Goal: Task Accomplishment & Management: Manage account settings

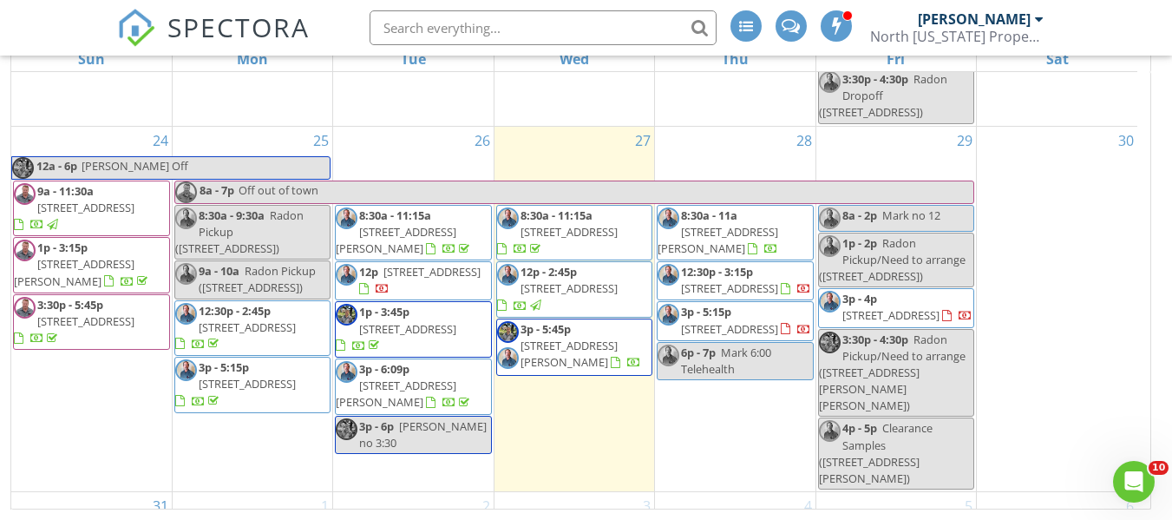
scroll to position [1755, 0]
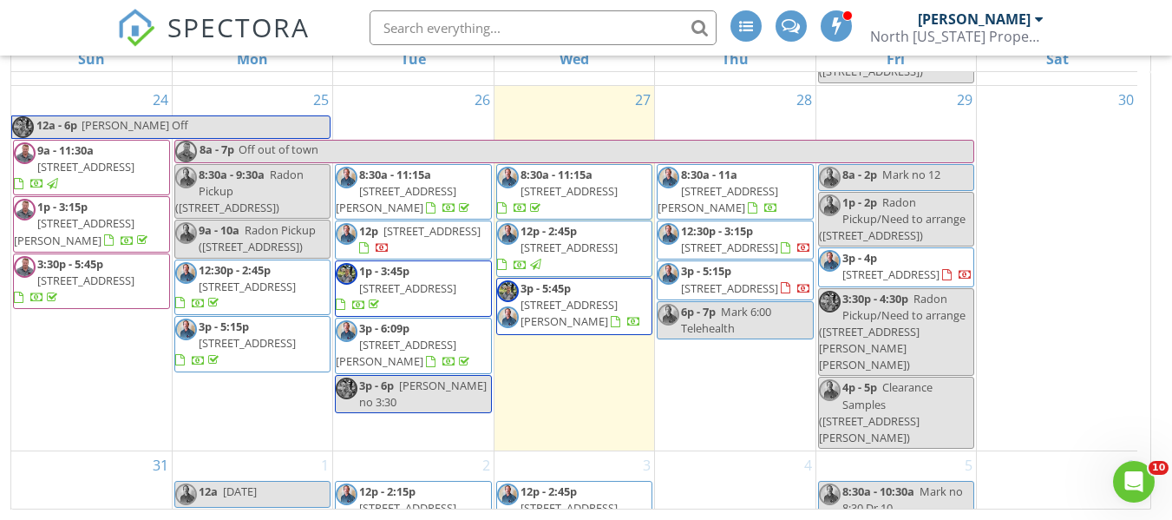
drag, startPoint x: 952, startPoint y: 396, endPoint x: 582, endPoint y: 428, distance: 371.1
click at [582, 500] on span "1233 Brainard Rd, Lyndhurst 44124" at bounding box center [557, 516] width 121 height 32
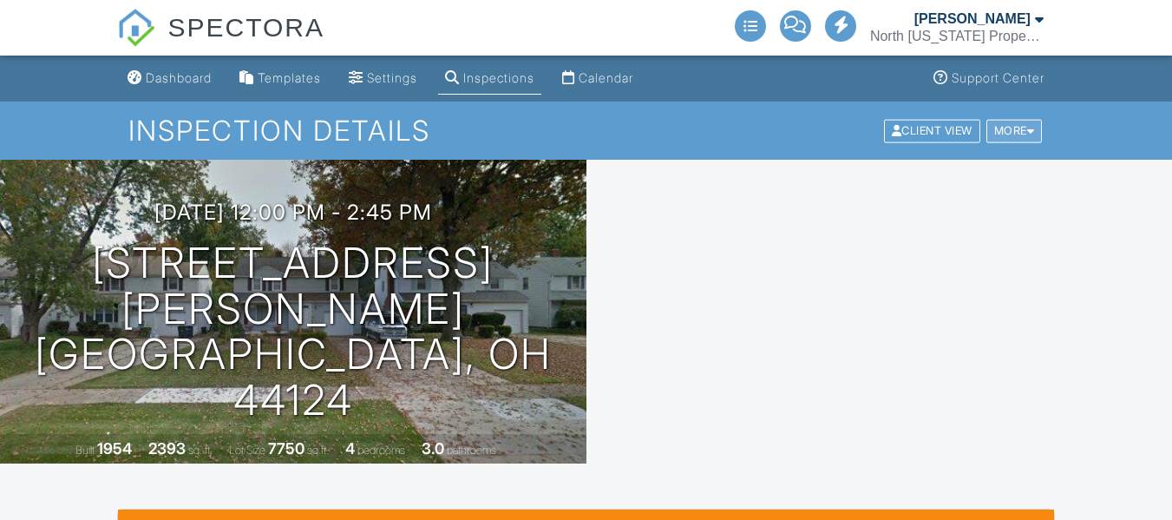
click at [1032, 128] on div at bounding box center [1031, 130] width 8 height 11
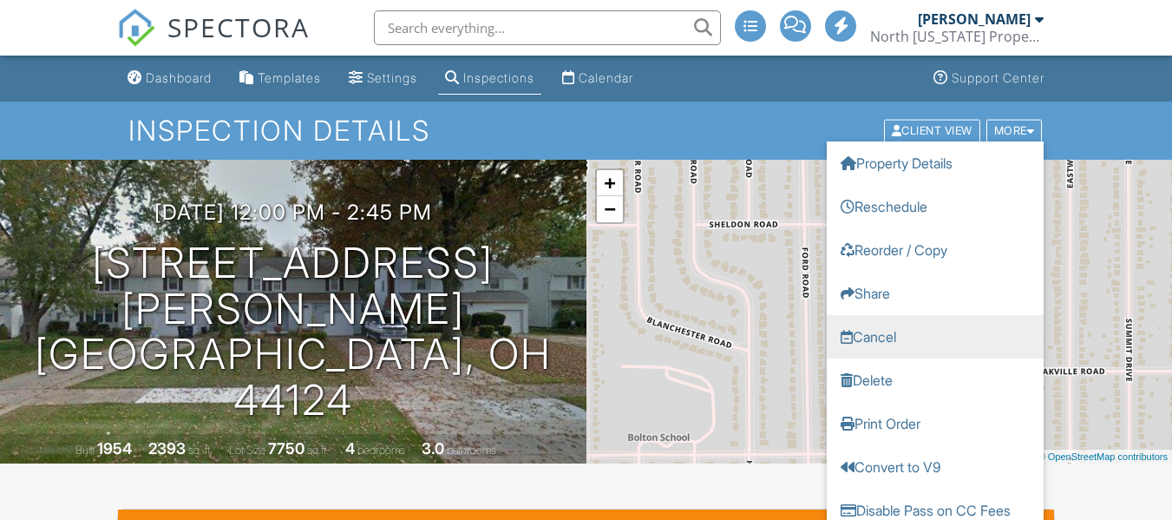
click at [891, 339] on link "Cancel" at bounding box center [935, 335] width 217 height 43
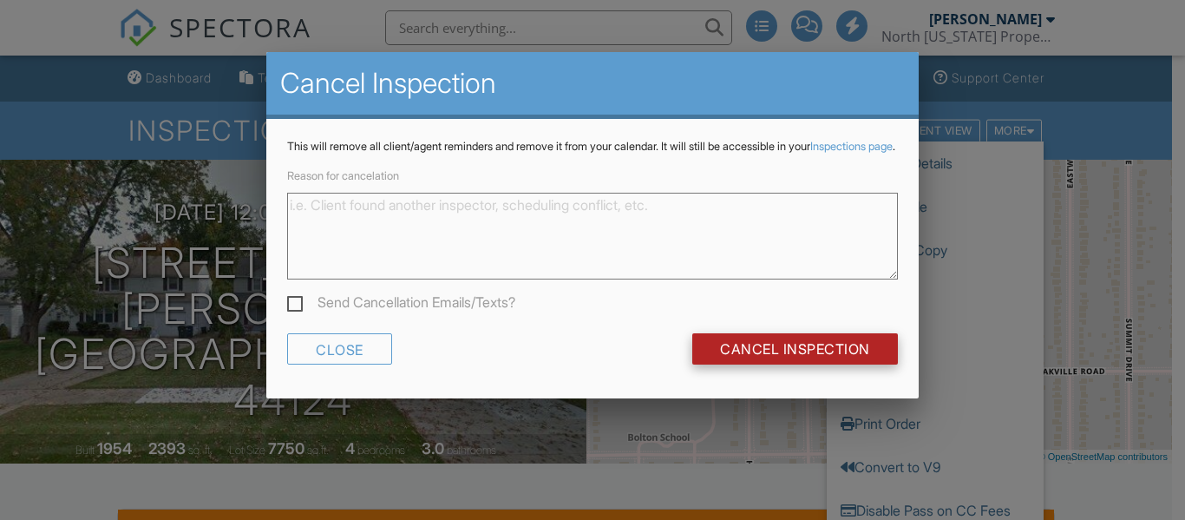
click at [814, 363] on input "Cancel Inspection" at bounding box center [795, 348] width 206 height 31
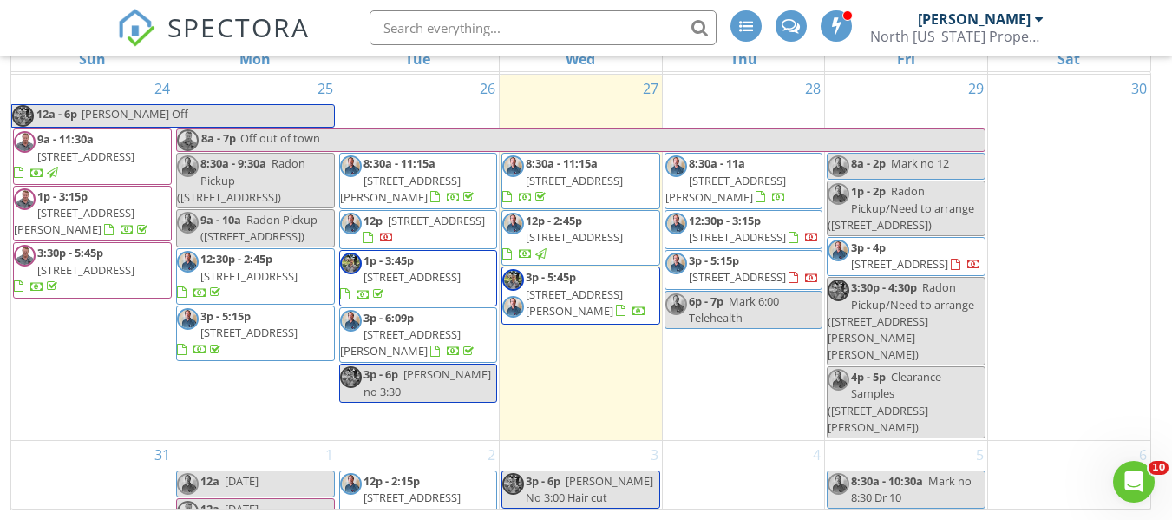
scroll to position [1755, 0]
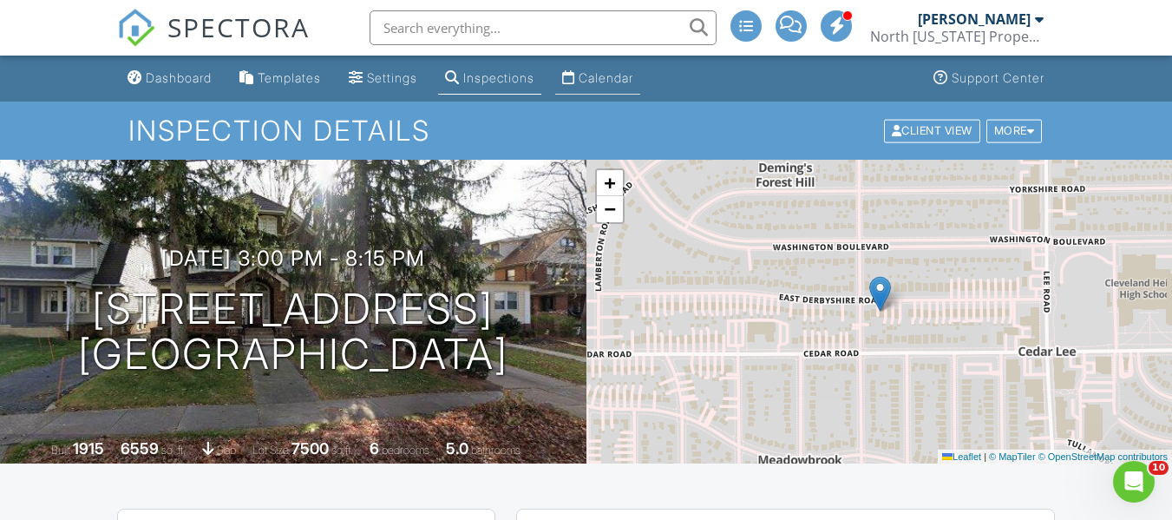
click at [630, 83] on div "Calendar" at bounding box center [606, 77] width 55 height 15
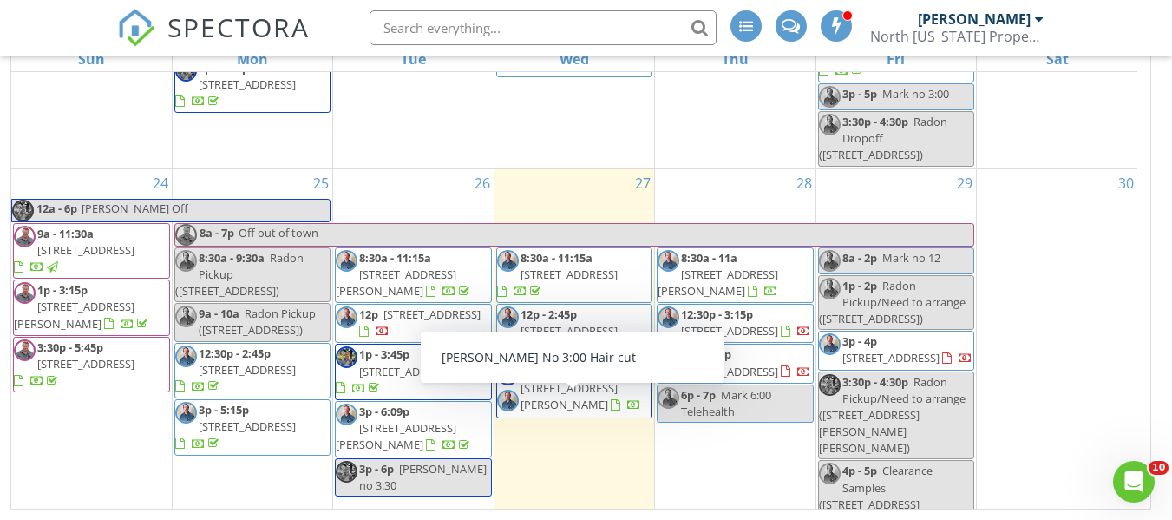
scroll to position [1755, 0]
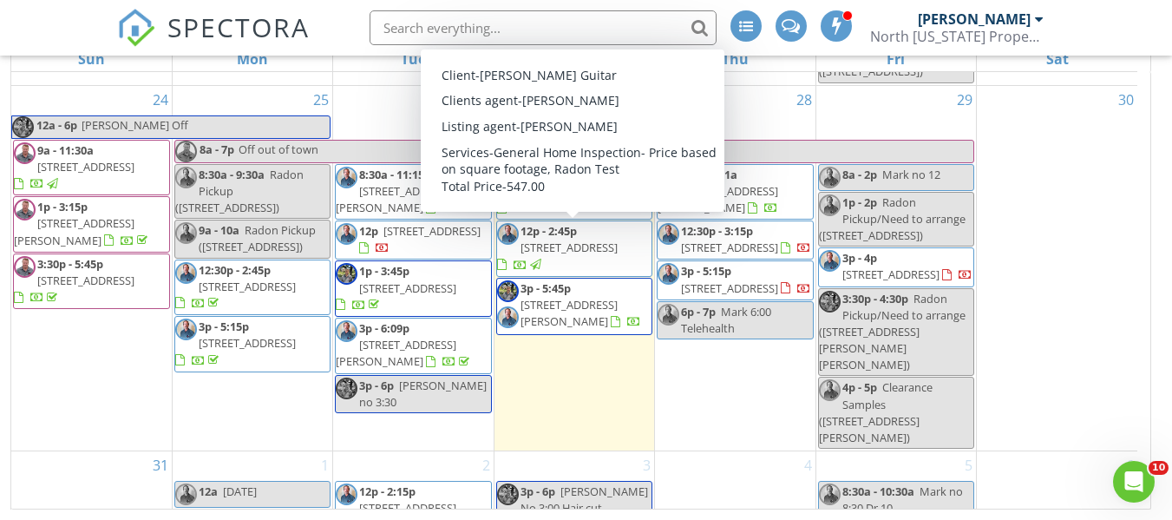
click at [569, 297] on span "[STREET_ADDRESS][PERSON_NAME]" at bounding box center [569, 313] width 97 height 32
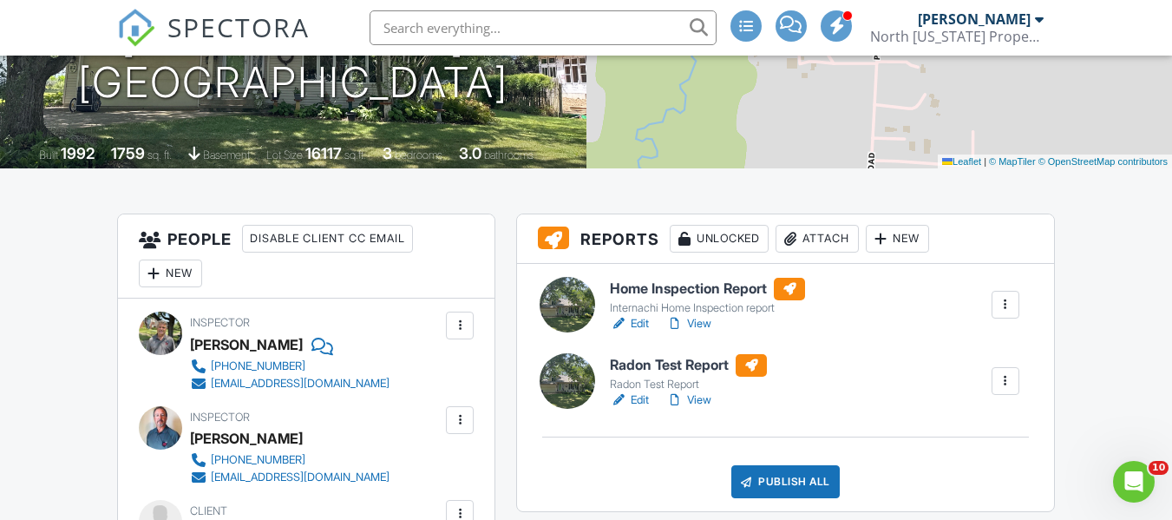
scroll to position [521, 0]
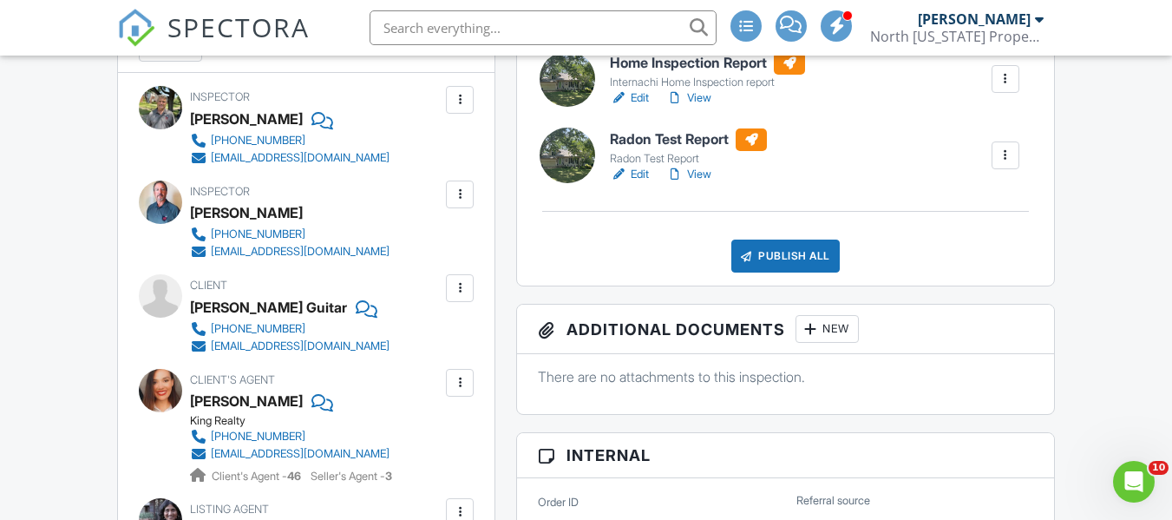
click at [699, 98] on link "View" at bounding box center [688, 97] width 45 height 17
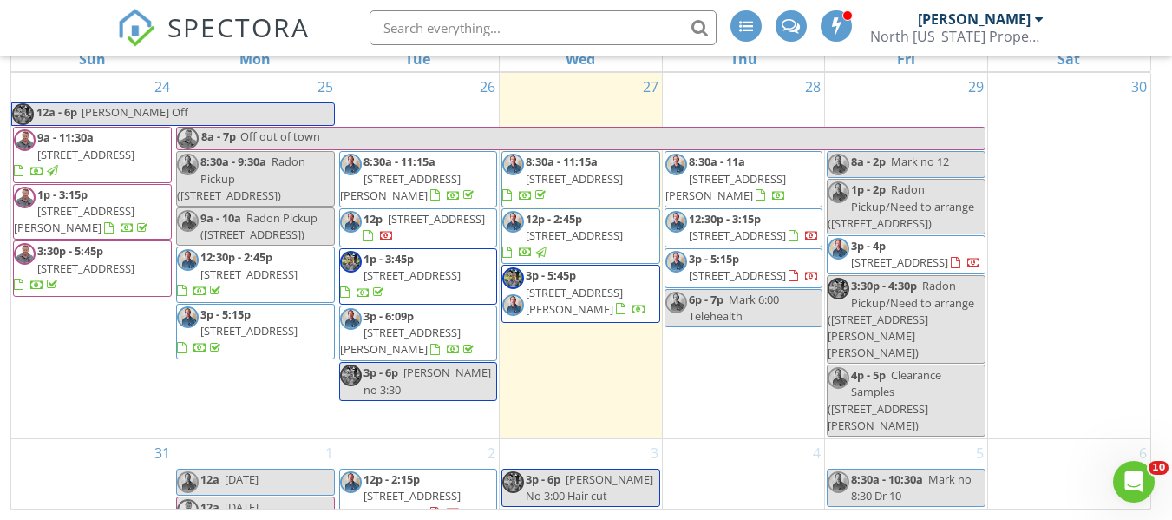
scroll to position [1755, 0]
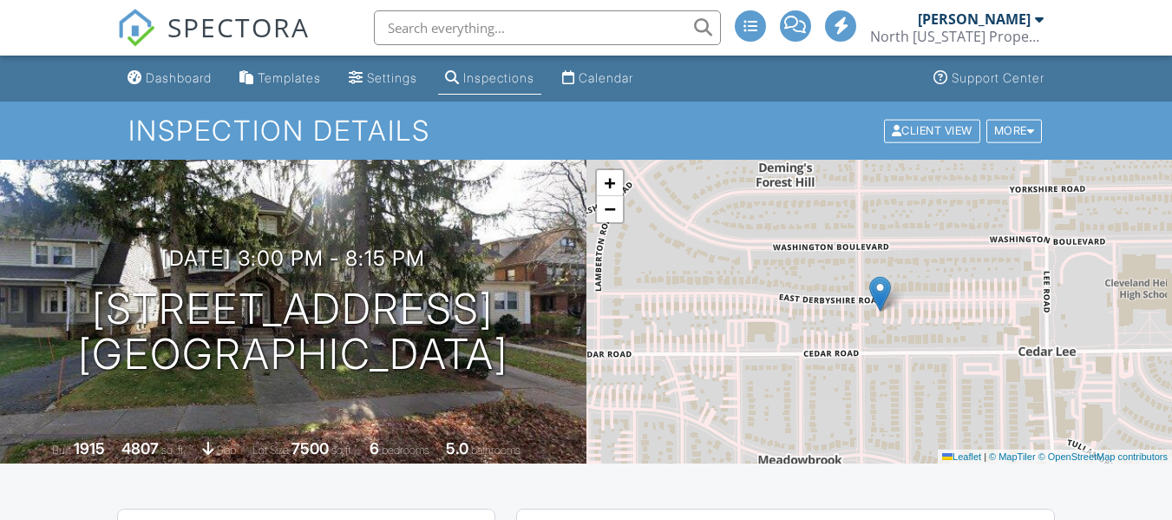
click at [1033, 130] on div at bounding box center [1031, 130] width 8 height 11
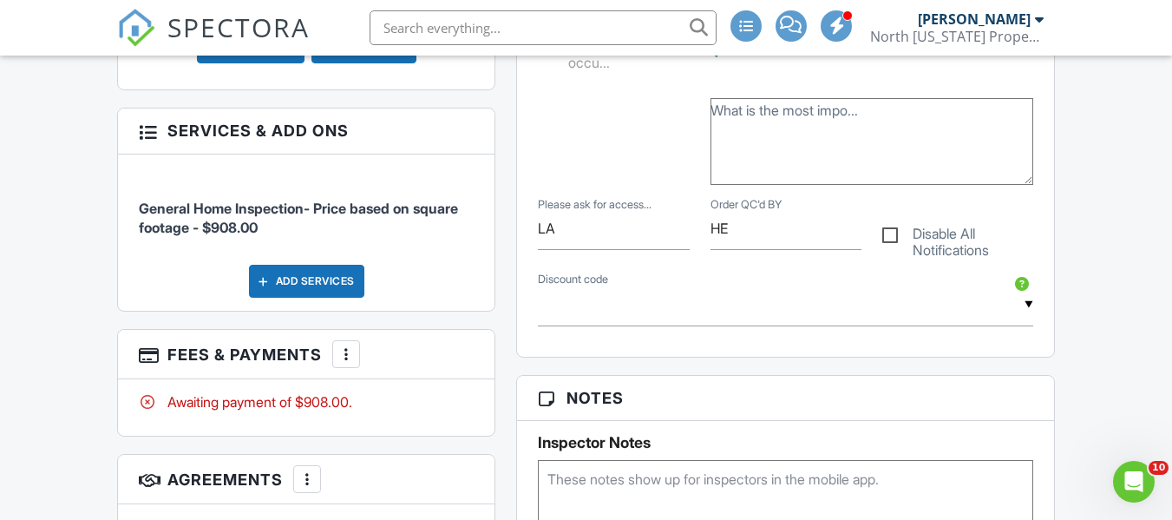
scroll to position [955, 0]
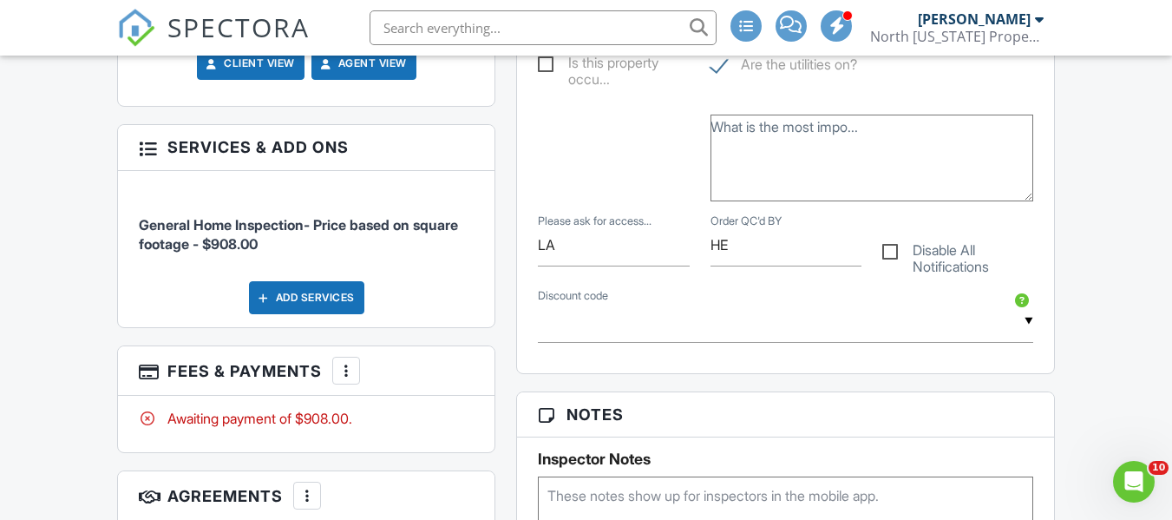
click at [349, 377] on div at bounding box center [346, 370] width 17 height 17
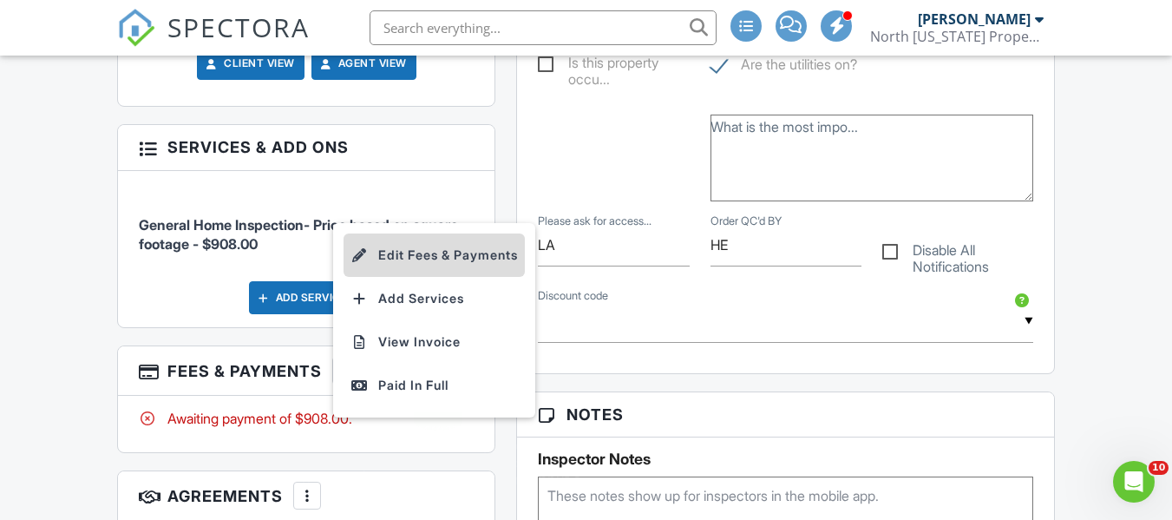
click at [463, 258] on li "Edit Fees & Payments" at bounding box center [434, 254] width 181 height 43
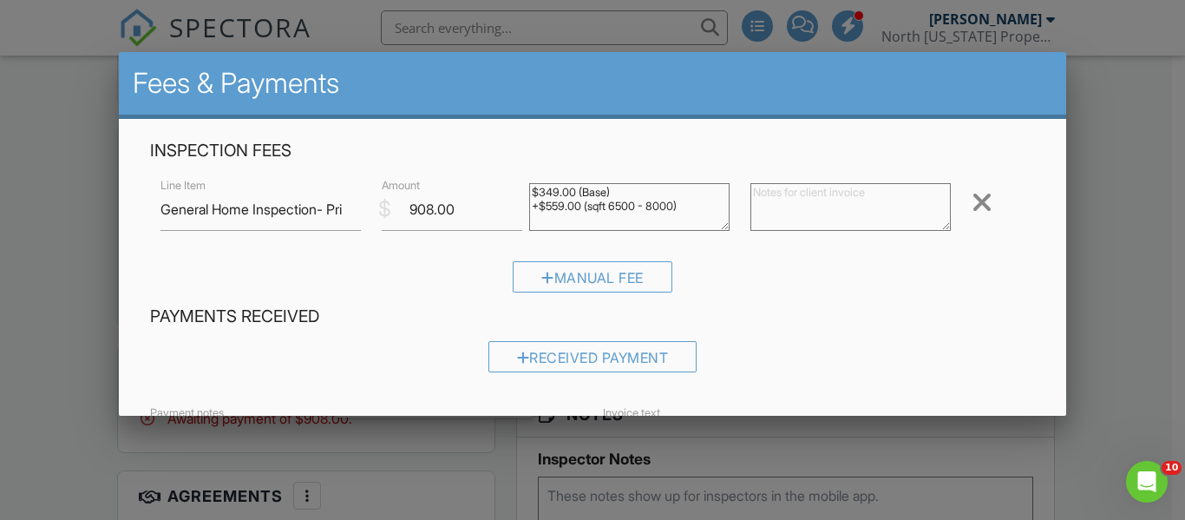
click at [1118, 189] on div at bounding box center [592, 238] width 1185 height 650
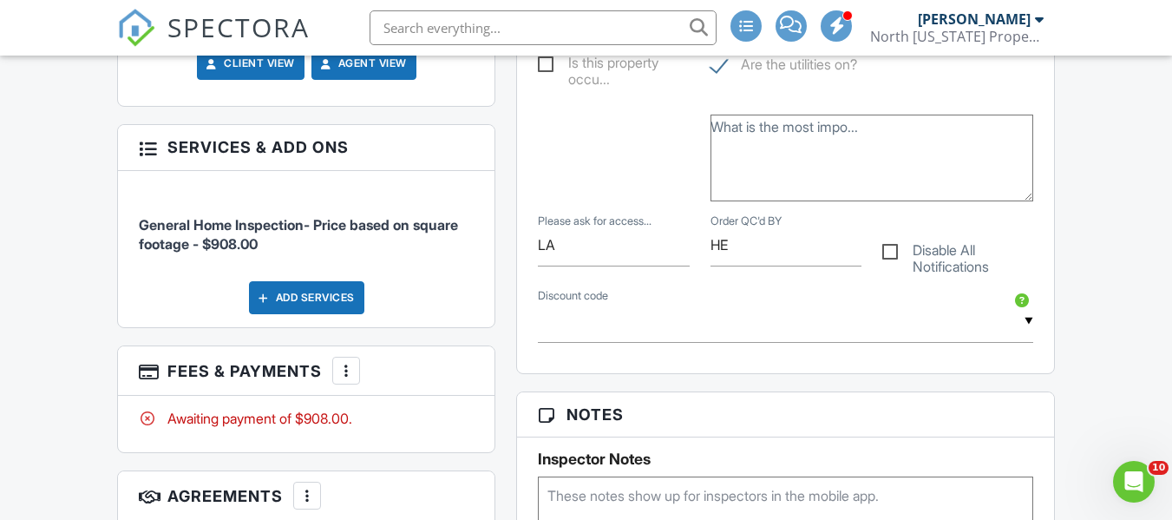
click at [347, 370] on div at bounding box center [346, 370] width 17 height 17
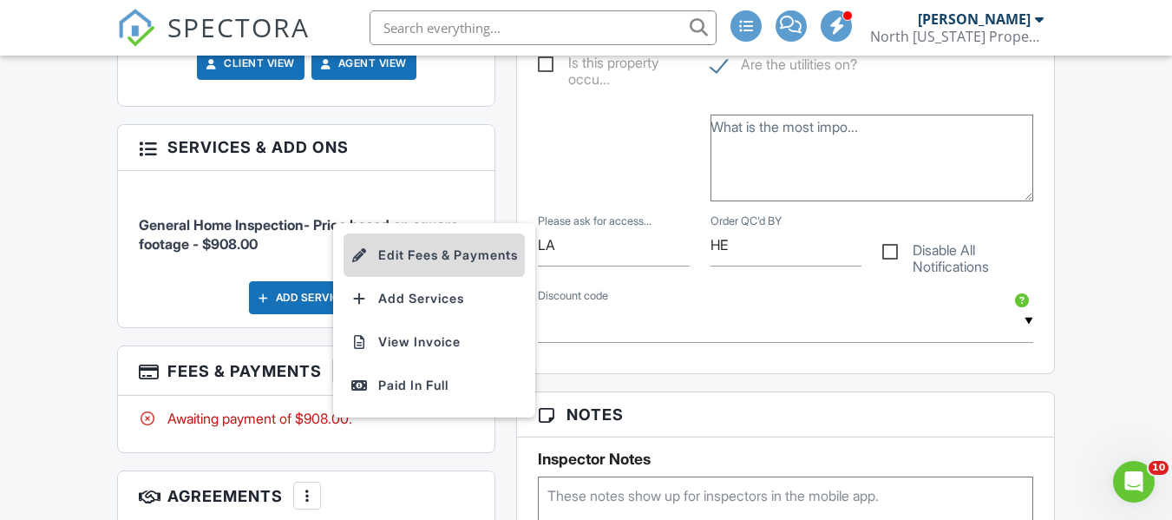
click at [456, 251] on li "Edit Fees & Payments" at bounding box center [434, 254] width 181 height 43
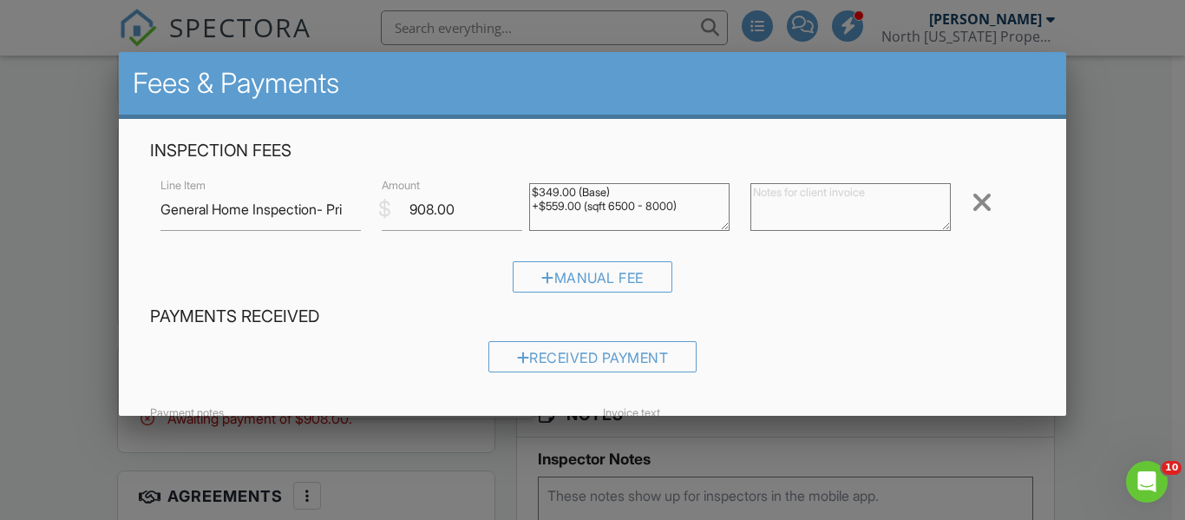
click at [1120, 187] on div at bounding box center [592, 238] width 1185 height 650
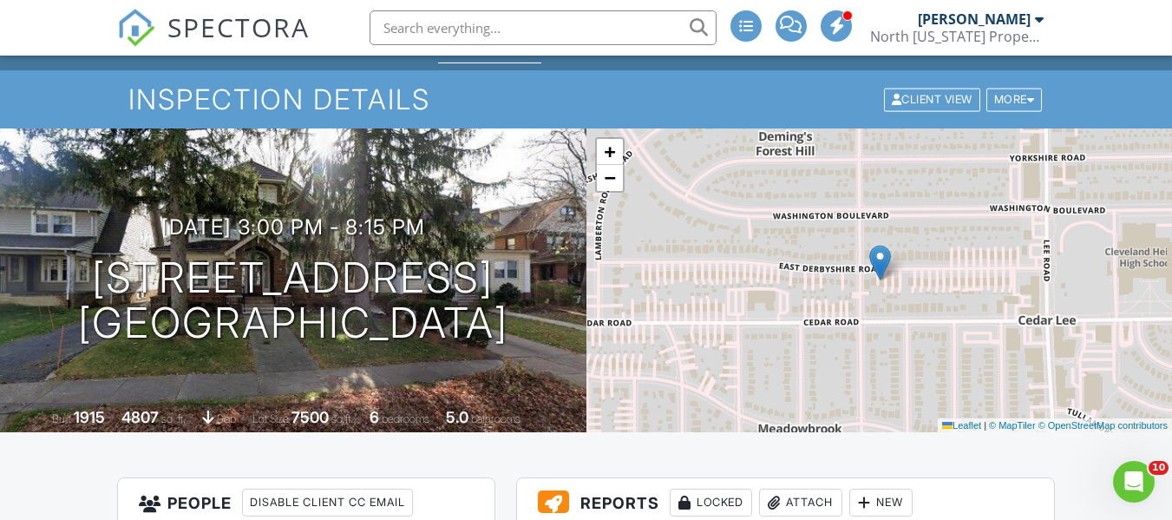
scroll to position [0, 0]
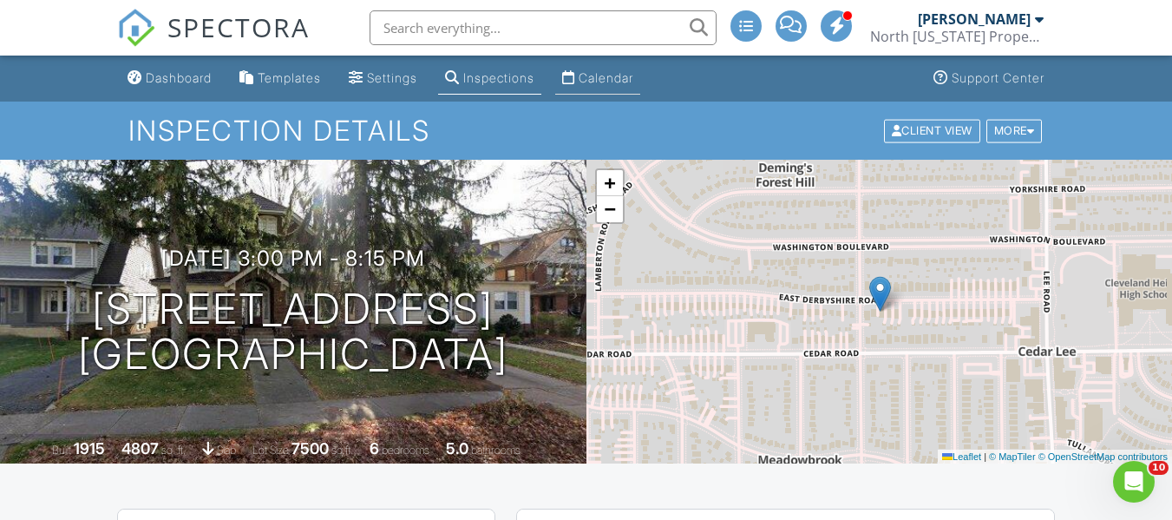
click at [633, 77] on div "Calendar" at bounding box center [606, 77] width 55 height 15
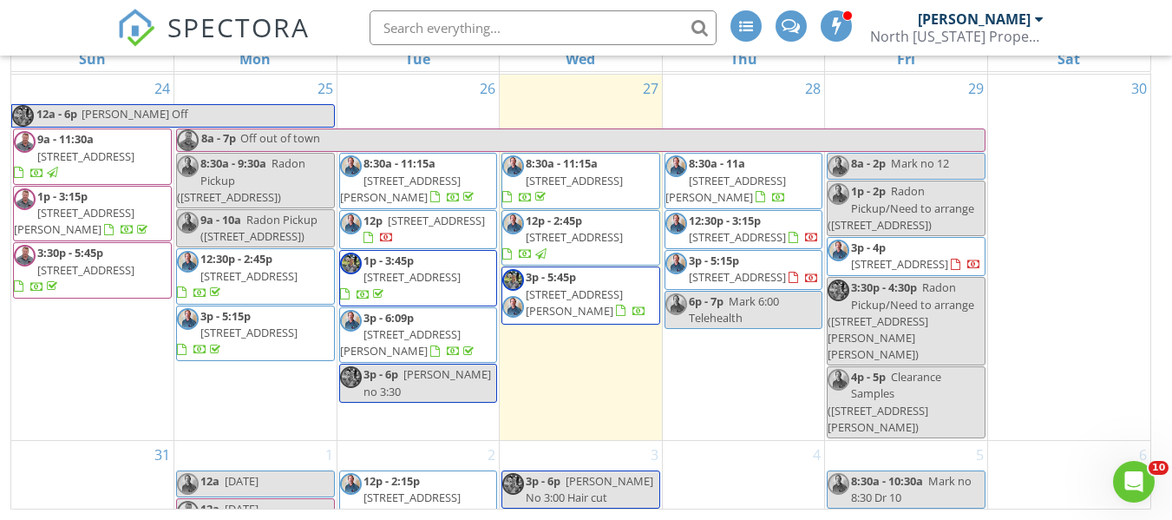
scroll to position [1755, 0]
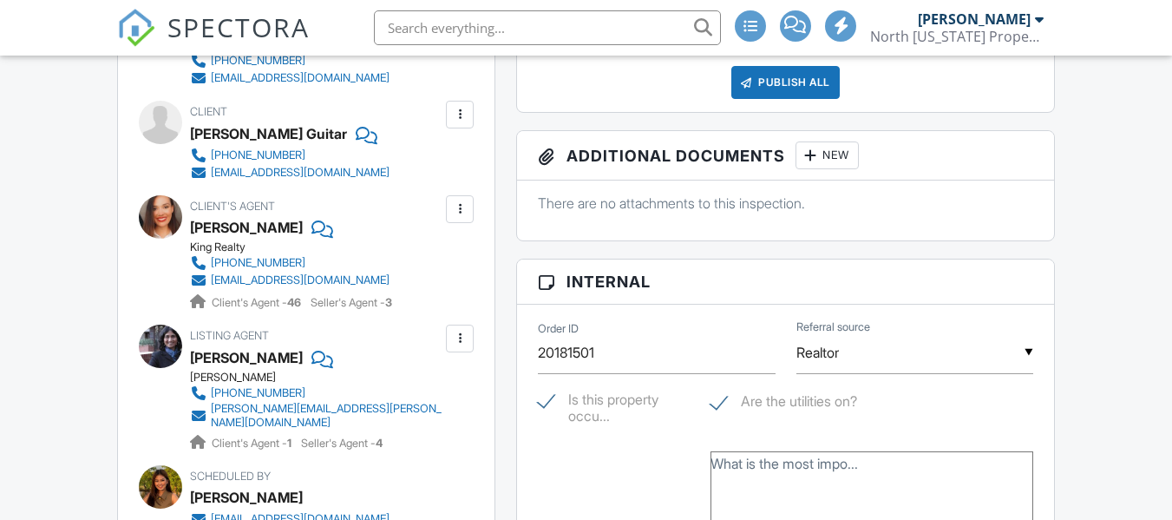
scroll to position [694, 0]
click at [245, 280] on div "p_landes@aol.com" at bounding box center [300, 280] width 179 height 14
